Goal: Task Accomplishment & Management: Manage account settings

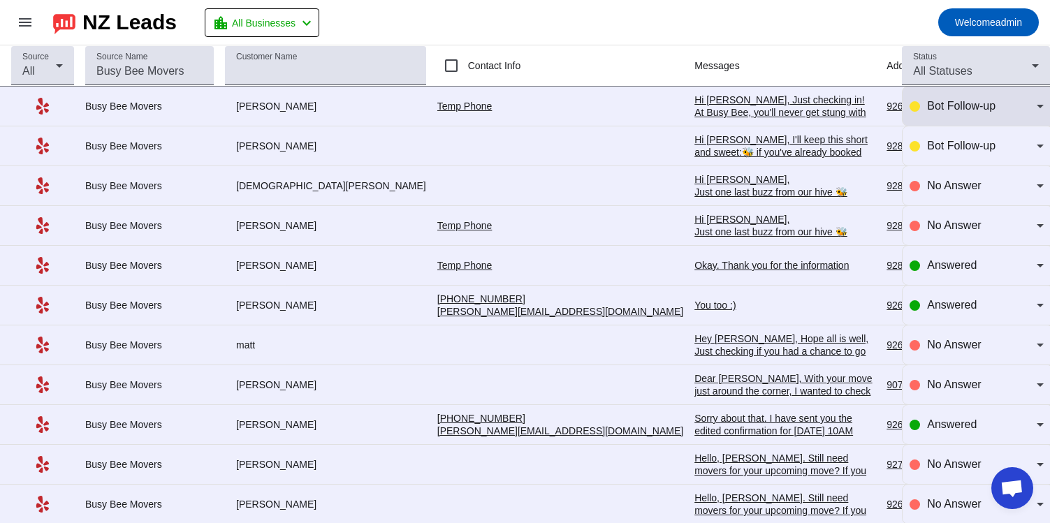
click at [980, 110] on span "Bot Follow-up" at bounding box center [961, 106] width 68 height 12
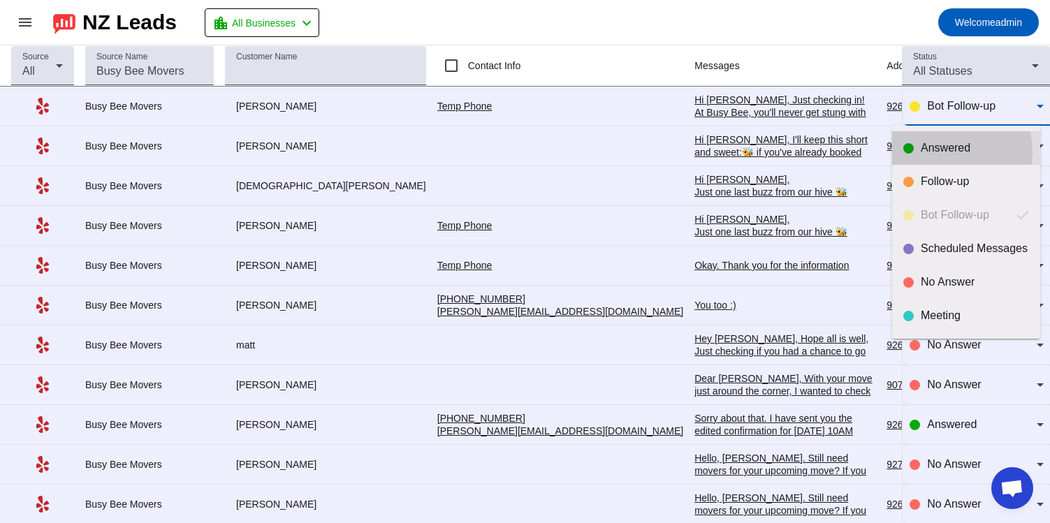
click at [951, 152] on div "Answered" at bounding box center [975, 148] width 108 height 14
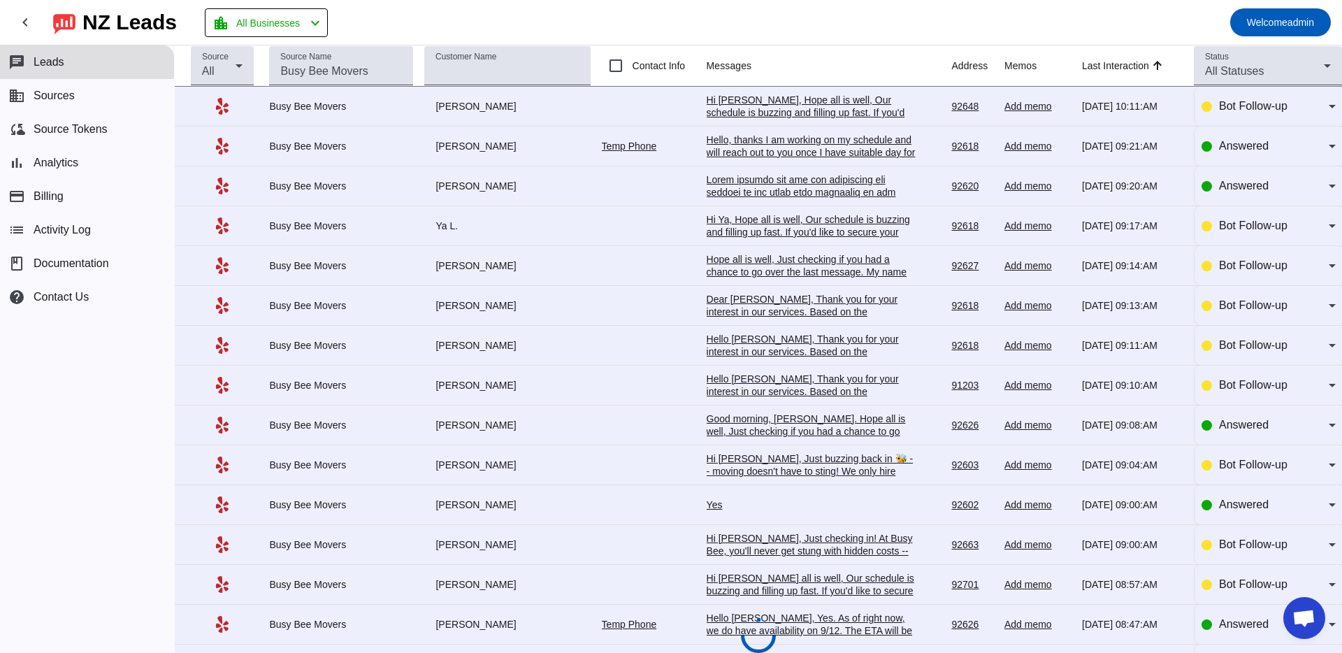
click at [635, 22] on mat-toolbar-row "chevron_left [GEOGRAPHIC_DATA] Leads location_city All Businesses chevron_left …" at bounding box center [671, 22] width 1342 height 45
